Goal: Task Accomplishment & Management: Complete application form

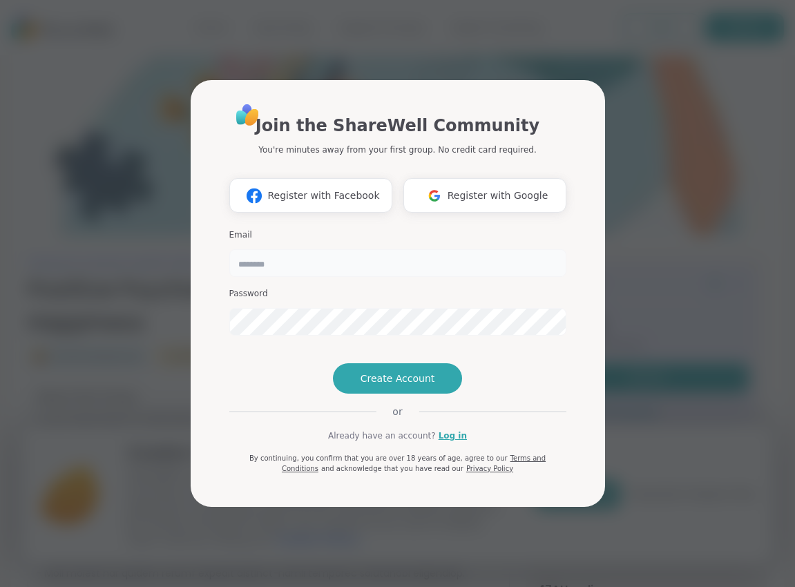
click at [260, 249] on input "email" at bounding box center [397, 263] width 337 height 28
type input "**********"
click at [404, 386] on span "Create Account" at bounding box center [398, 379] width 75 height 14
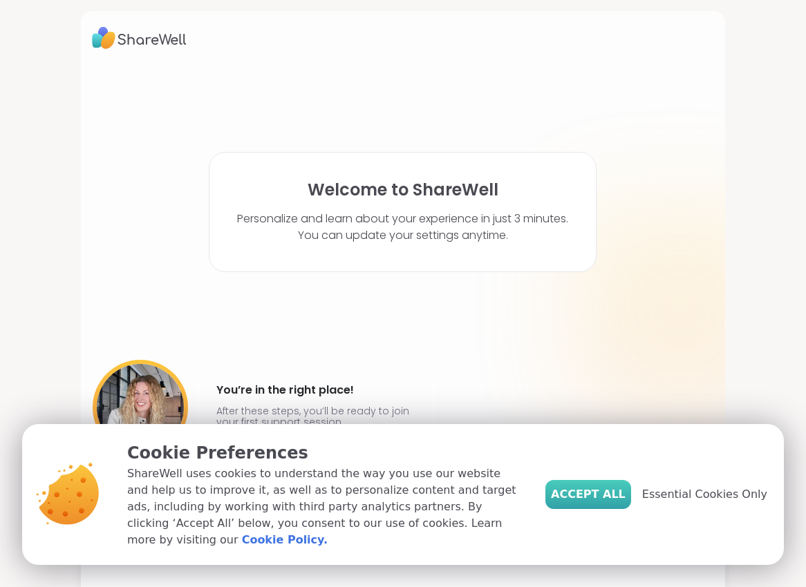
click at [601, 501] on span "Accept All" at bounding box center [588, 495] width 75 height 17
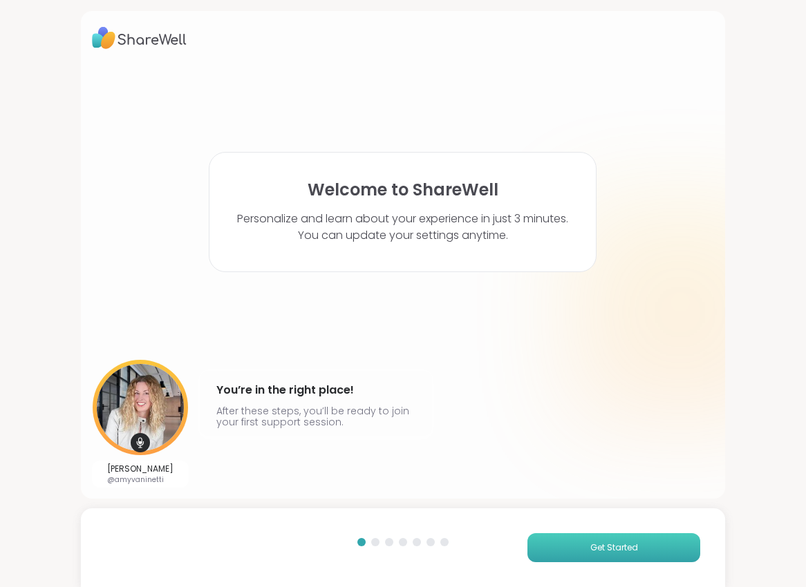
click at [608, 543] on span "Get Started" at bounding box center [614, 548] width 48 height 12
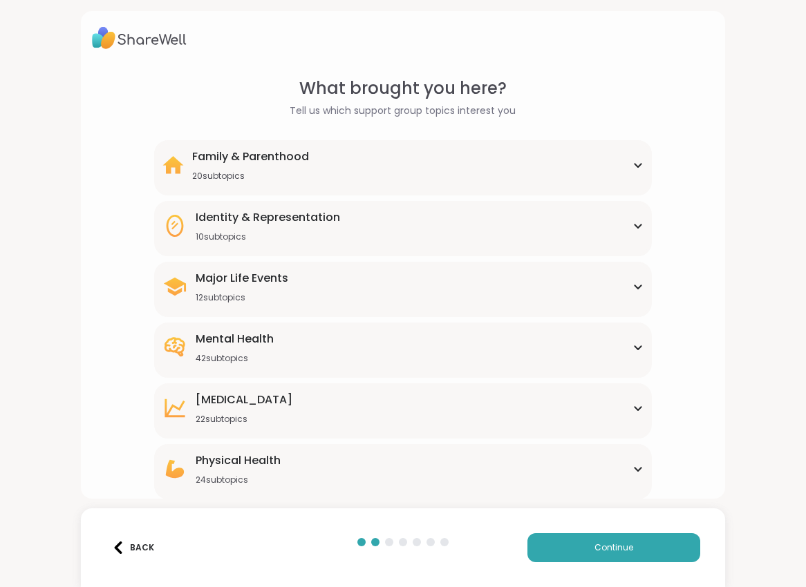
click at [624, 470] on div "Physical Health 24 subtopics" at bounding box center [403, 469] width 482 height 33
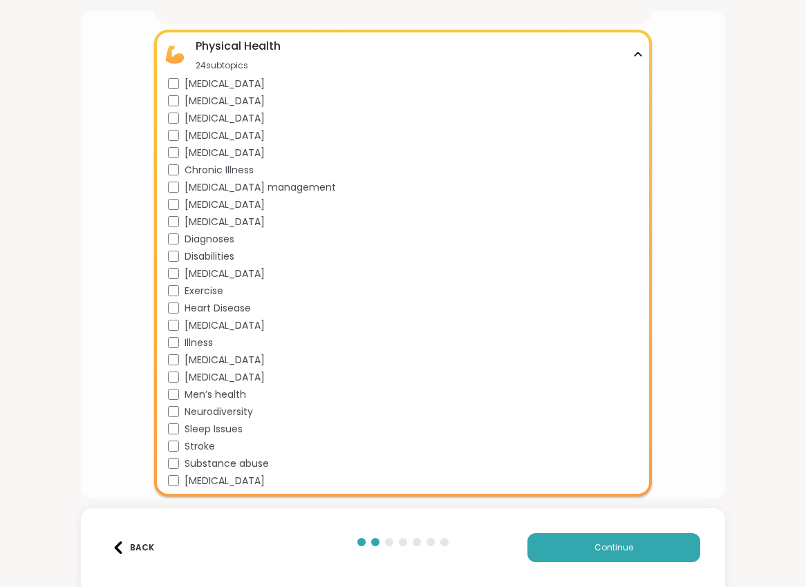
scroll to position [473, 0]
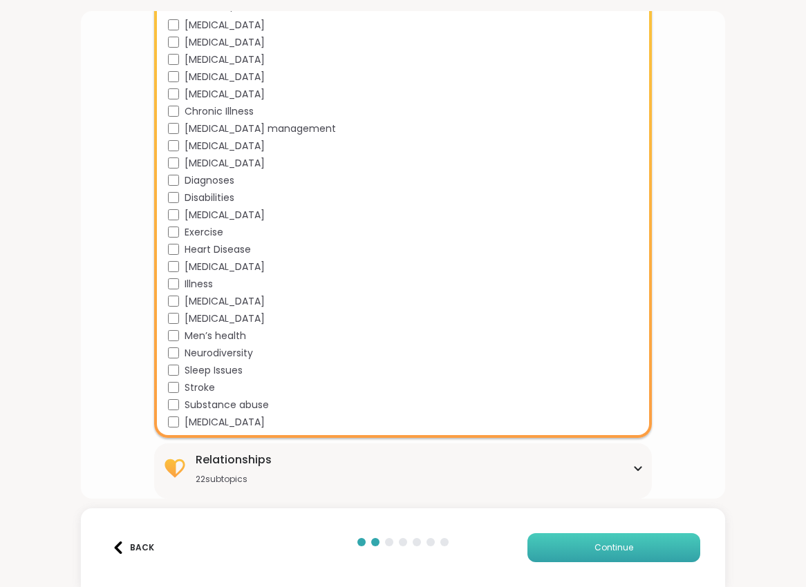
click at [607, 557] on button "Continue" at bounding box center [613, 548] width 173 height 29
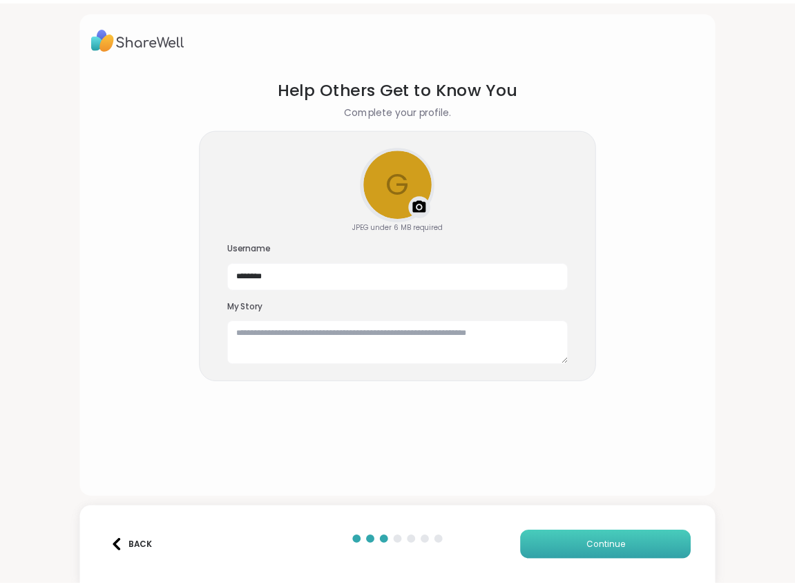
scroll to position [0, 0]
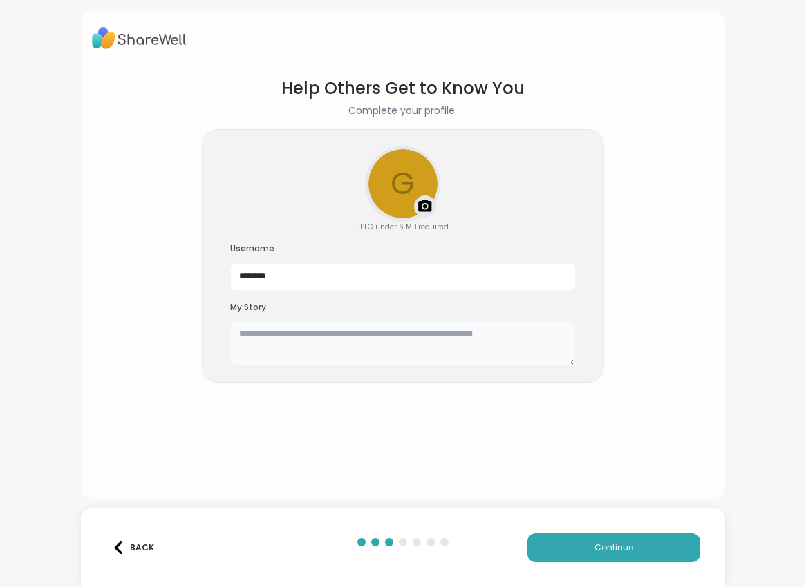
click at [276, 324] on textarea at bounding box center [403, 343] width 346 height 44
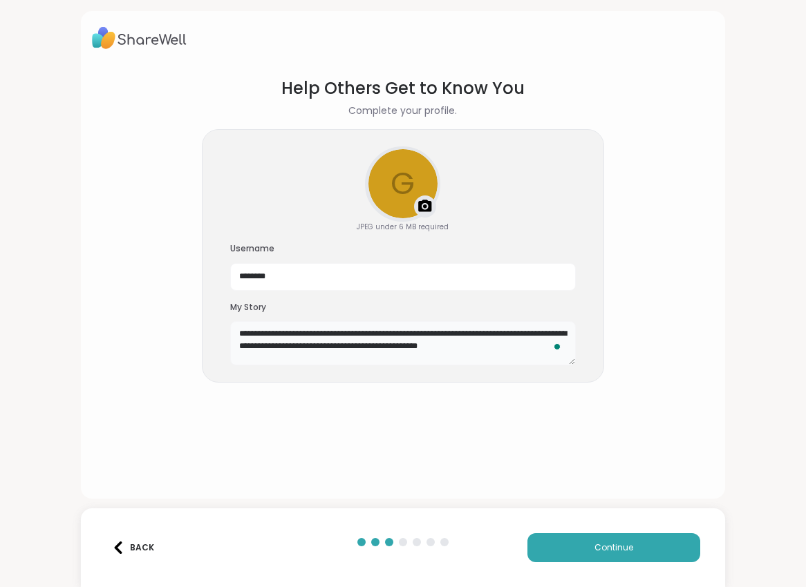
click at [460, 346] on textarea "**********" at bounding box center [403, 343] width 346 height 44
type textarea "**********"
click at [594, 545] on span "Continue" at bounding box center [613, 548] width 39 height 12
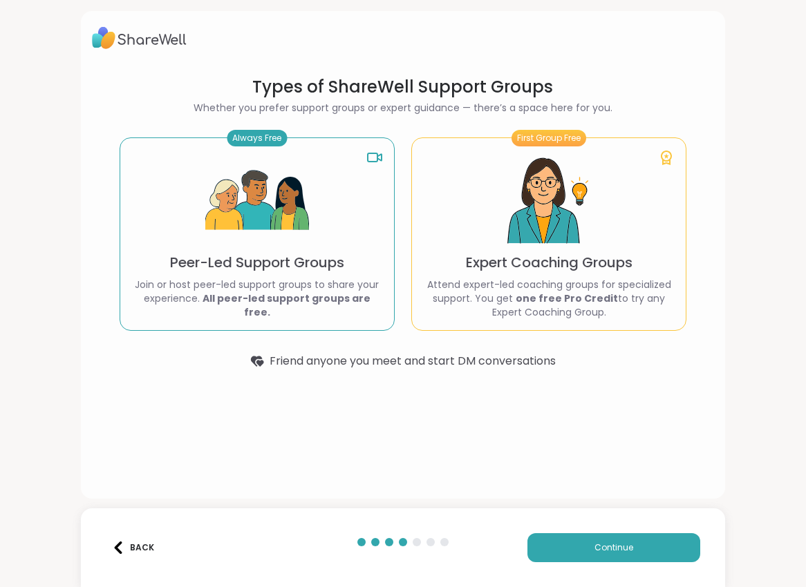
click at [252, 139] on div "Always Free" at bounding box center [257, 138] width 60 height 17
click at [234, 191] on img at bounding box center [257, 201] width 104 height 104
click at [265, 253] on img at bounding box center [257, 201] width 104 height 104
click at [294, 269] on p "Peer-Led Support Groups" at bounding box center [257, 262] width 174 height 19
click at [373, 160] on rect at bounding box center [373, 157] width 10 height 8
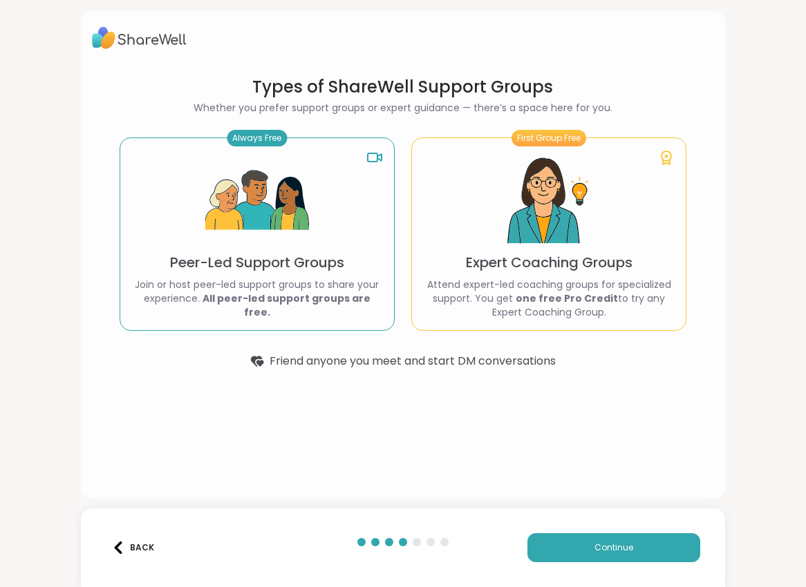
click at [255, 283] on div "Always Free Peer-Led Support Groups Join or host peer-led support groups to sha…" at bounding box center [257, 235] width 275 height 194
click at [594, 551] on span "Continue" at bounding box center [613, 548] width 39 height 12
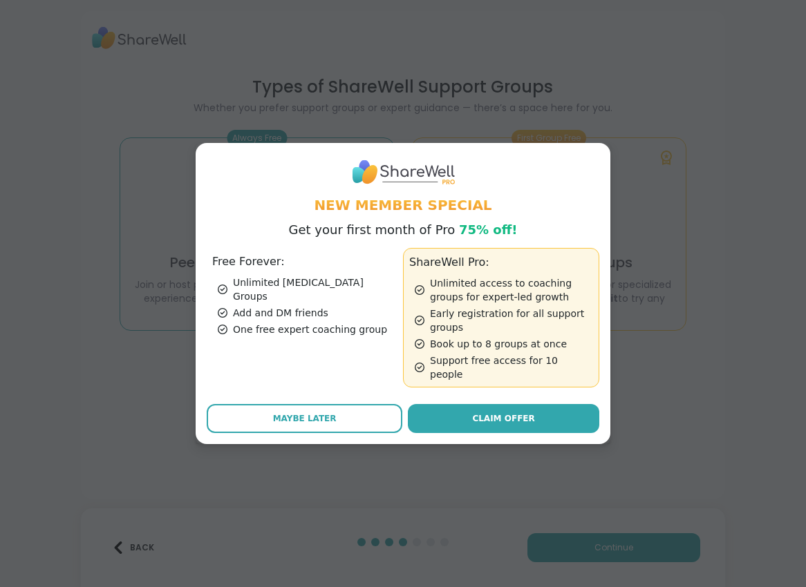
click at [261, 279] on div "Free Forever: Unlimited [MEDICAL_DATA] Groups Add and DM friends One free exper…" at bounding box center [305, 318] width 196 height 140
click at [258, 279] on div "Free Forever: Unlimited [MEDICAL_DATA] Groups Add and DM friends One free exper…" at bounding box center [305, 318] width 196 height 140
click at [288, 416] on span "Maybe Later" at bounding box center [305, 419] width 64 height 12
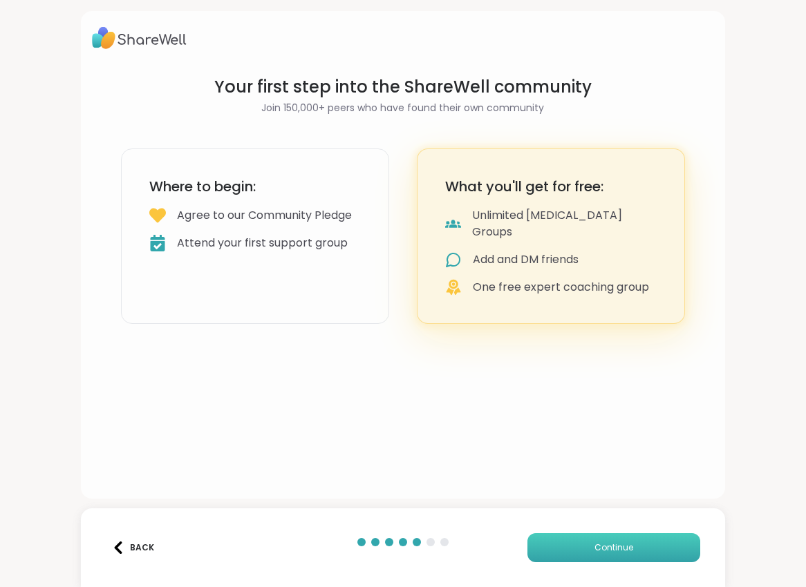
click at [558, 552] on button "Continue" at bounding box center [613, 548] width 173 height 29
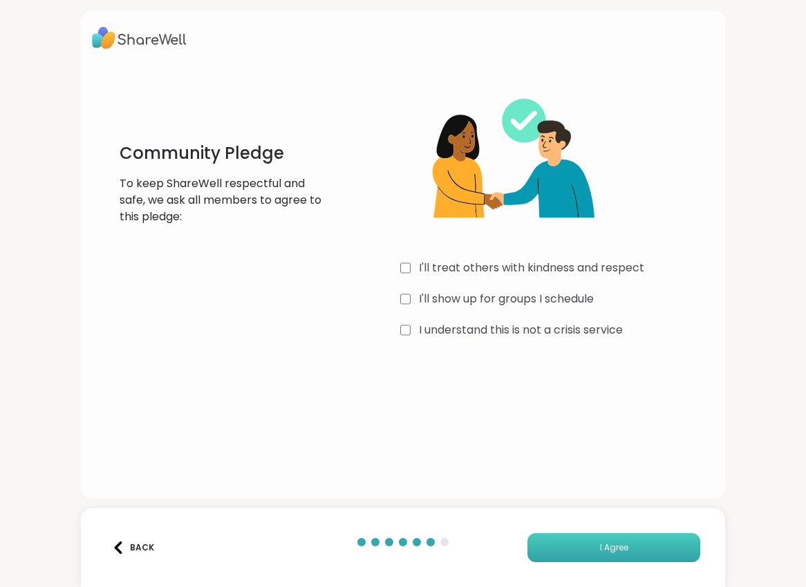
click at [579, 554] on button "I Agree" at bounding box center [613, 548] width 173 height 29
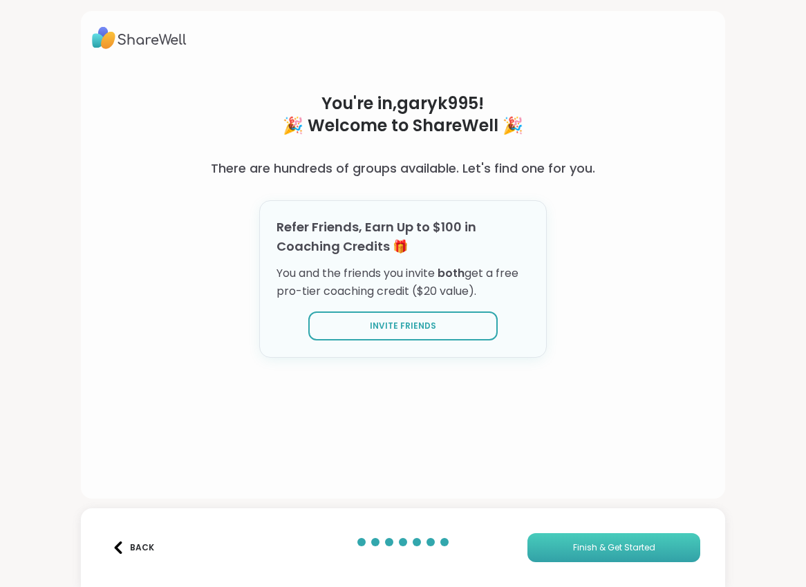
click at [614, 549] on span "Finish & Get Started" at bounding box center [614, 548] width 82 height 12
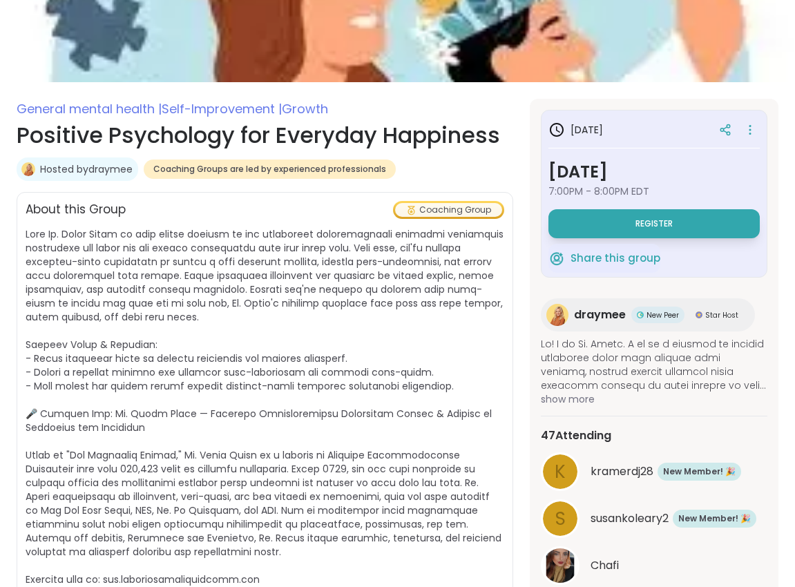
scroll to position [138, 0]
